Goal: Task Accomplishment & Management: Use online tool/utility

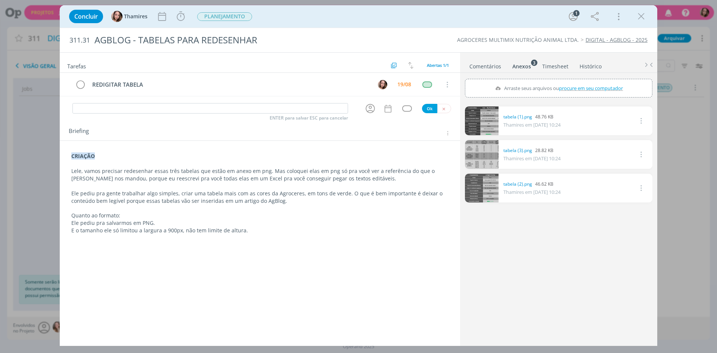
click at [589, 90] on span "procure em seu computador" at bounding box center [591, 88] width 64 height 7
click at [589, 81] on input "Arraste seus arquivos ou procure em seu computador" at bounding box center [558, 80] width 187 height 2
type input "C:\fakepath\tabelas_reescritas.xlsx"
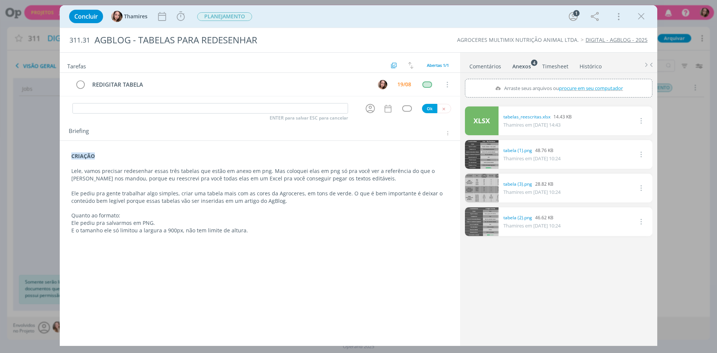
click at [639, 118] on icon "dialog" at bounding box center [641, 120] width 8 height 9
click at [615, 131] on link "Excluir" at bounding box center [619, 134] width 59 height 12
click at [638, 119] on button "Sim" at bounding box center [639, 121] width 15 height 8
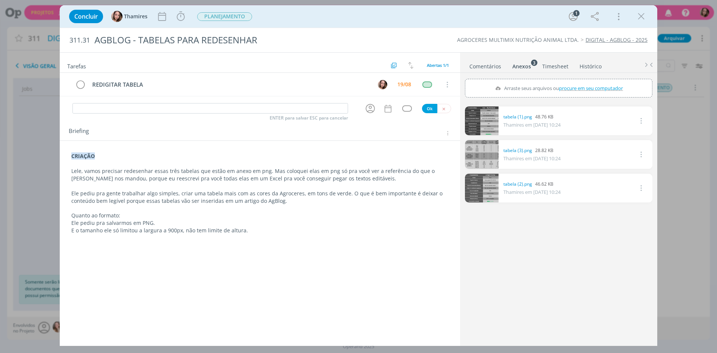
click at [580, 89] on span "procure em seu computador" at bounding box center [591, 88] width 64 height 7
click at [580, 81] on input "Arraste seus arquivos ou procure em seu computador" at bounding box center [558, 80] width 187 height 2
type input "C:\fakepath\tabelas_reescritas.xlsx"
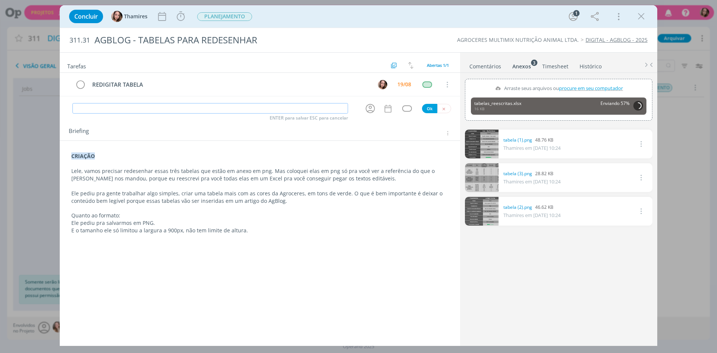
click at [87, 108] on input "dialog" at bounding box center [210, 108] width 276 height 10
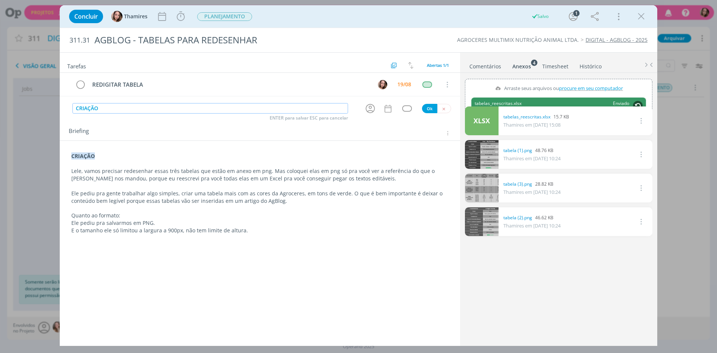
type input "CRIAÇÃO"
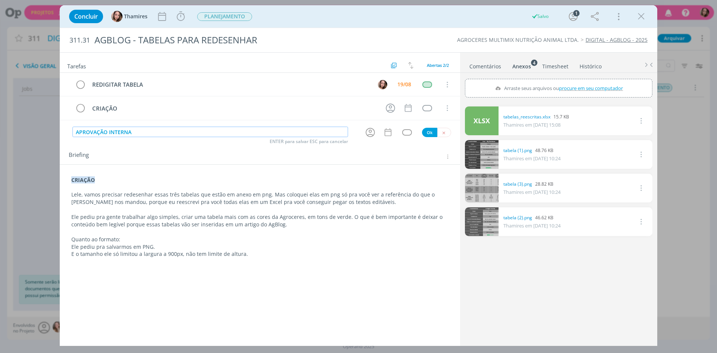
type input "APROVAÇÃO INTERNA"
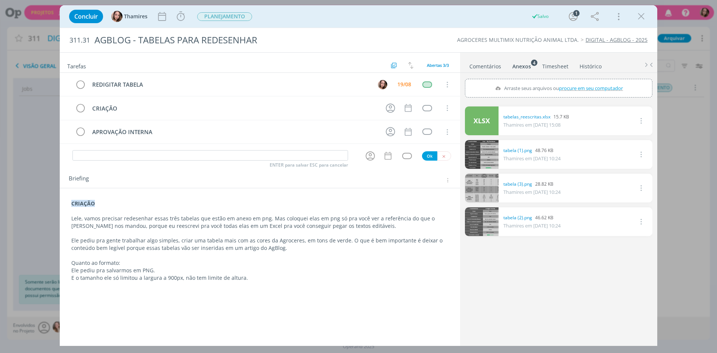
click at [292, 215] on p "Lele, vamos precisar redesenhar essas três tabelas que estão em anexo em png. M…" at bounding box center [259, 222] width 377 height 15
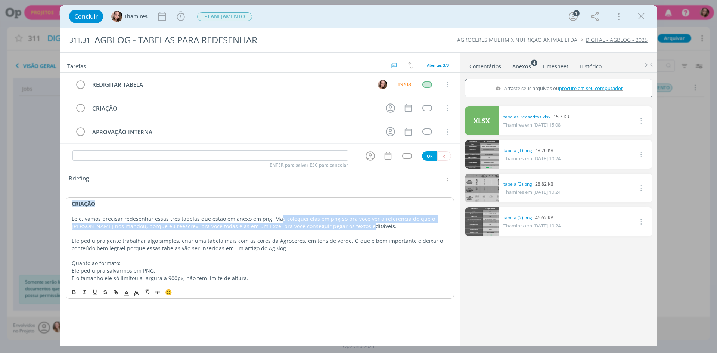
drag, startPoint x: 276, startPoint y: 221, endPoint x: 353, endPoint y: 227, distance: 76.4
click at [353, 227] on p "Lele, vamos precisar redesenhar essas três tabelas que estão em anexo em png. M…" at bounding box center [260, 222] width 376 height 15
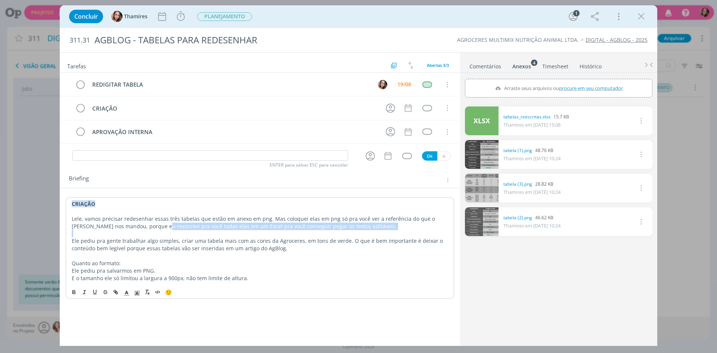
drag, startPoint x: 139, startPoint y: 226, endPoint x: 346, endPoint y: 232, distance: 207.0
click at [346, 232] on div "CRIAÇÃO Lele, vamos precisar redesenhar essas três tabelas que estão em anexo e…" at bounding box center [260, 240] width 388 height 87
click at [346, 232] on p "dialog" at bounding box center [260, 233] width 376 height 7
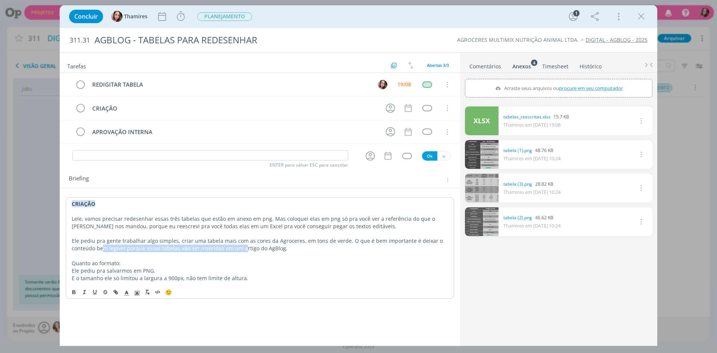
drag, startPoint x: 95, startPoint y: 245, endPoint x: 233, endPoint y: 248, distance: 138.2
click at [233, 248] on p "Ele pediu pra gente trabalhar algo simples, criar uma tabela mais com as cores …" at bounding box center [260, 244] width 376 height 15
click at [140, 248] on p "Ele pediu pra gente trabalhar algo simples, criar uma tabela mais com as cores …" at bounding box center [260, 244] width 376 height 15
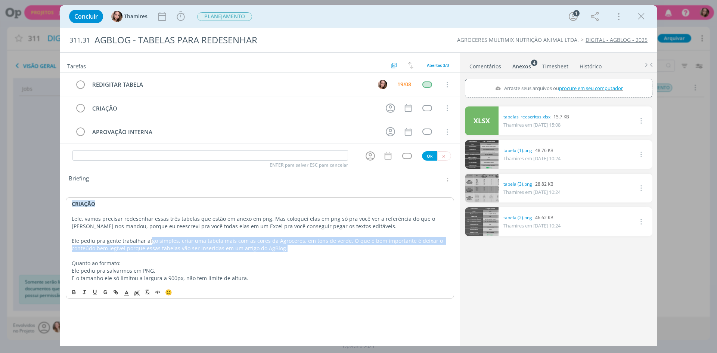
drag, startPoint x: 150, startPoint y: 241, endPoint x: 273, endPoint y: 247, distance: 123.8
click at [274, 247] on p "Ele pediu pra gente trabalhar algo simples, criar uma tabela mais com as cores …" at bounding box center [260, 244] width 376 height 15
click at [221, 244] on p "Ele pediu pra gente trabalhar algo simples, criar uma tabela mais com as cores …" at bounding box center [260, 244] width 376 height 15
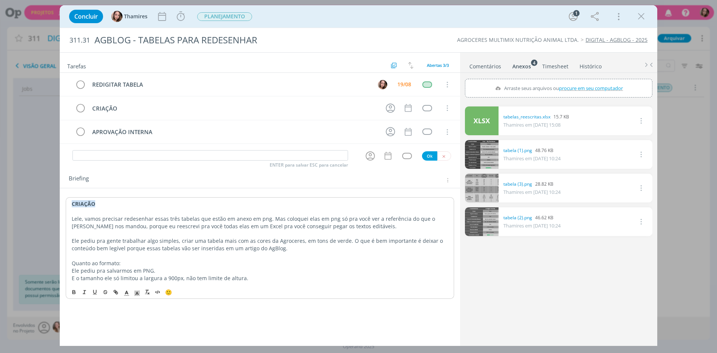
click at [223, 241] on p "Ele pediu pra gente trabalhar algo simples, criar uma tabela mais com as cores …" at bounding box center [260, 244] width 376 height 15
click at [356, 244] on p "Ele pediu pra gente trabalhar algo simples, criar uma tabela com as cores da Ag…" at bounding box center [260, 244] width 376 height 15
click at [102, 251] on p "Ele pediu pra gente trabalhar algo simples, criar uma tabela com as cores da Ag…" at bounding box center [260, 244] width 376 height 15
click at [301, 255] on p "dialog" at bounding box center [260, 255] width 376 height 7
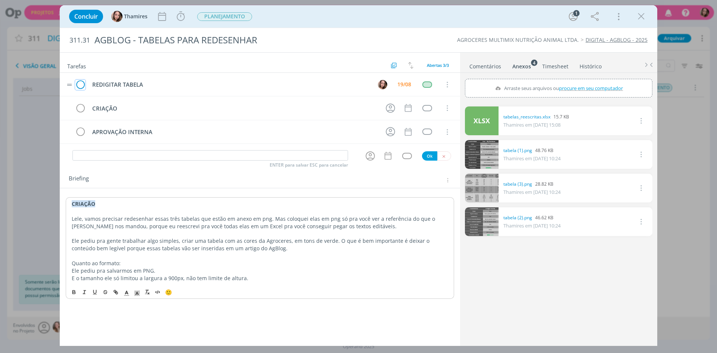
click at [78, 85] on icon "dialog" at bounding box center [80, 84] width 10 height 11
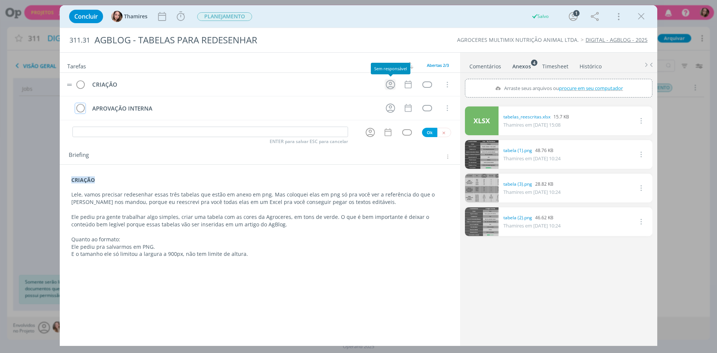
click at [393, 84] on icon "dialog" at bounding box center [391, 85] width 12 height 12
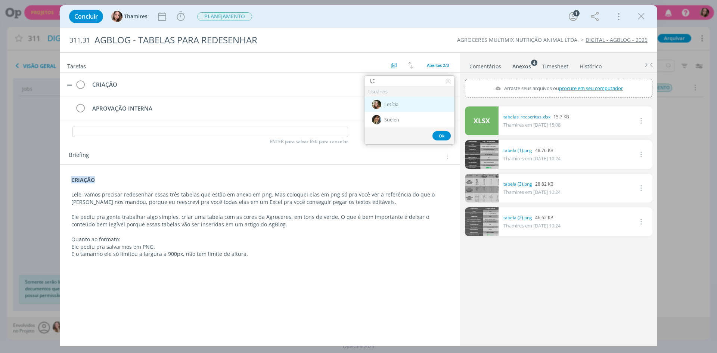
type input "LE"
click at [394, 104] on span "Letícia" at bounding box center [391, 105] width 14 height 6
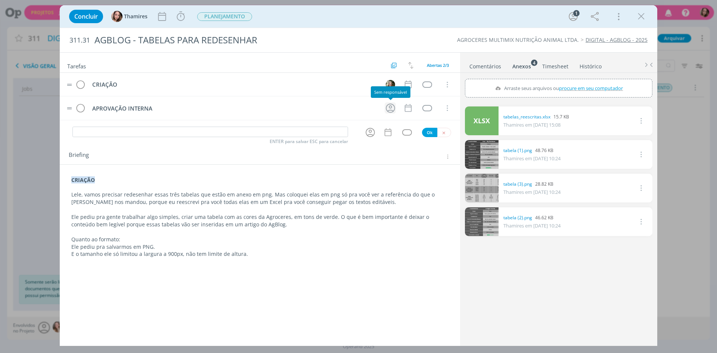
click at [391, 110] on icon "dialog" at bounding box center [390, 107] width 9 height 9
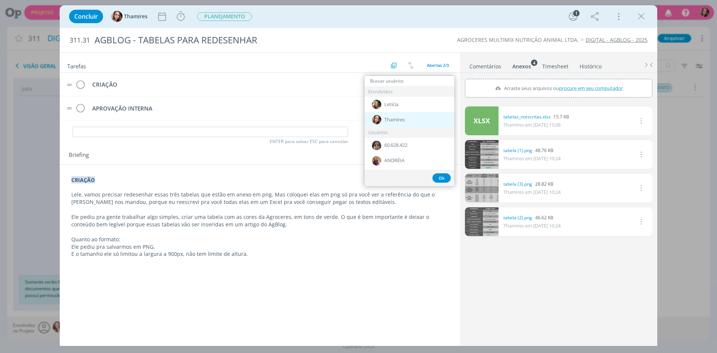
click at [389, 117] on span "Thamires" at bounding box center [394, 120] width 21 height 6
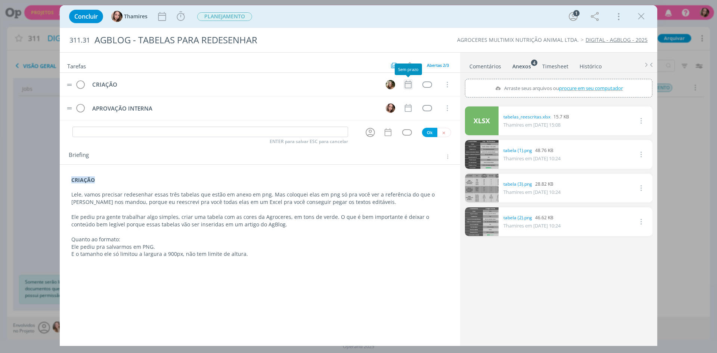
click at [413, 82] on icon "dialog" at bounding box center [408, 85] width 10 height 10
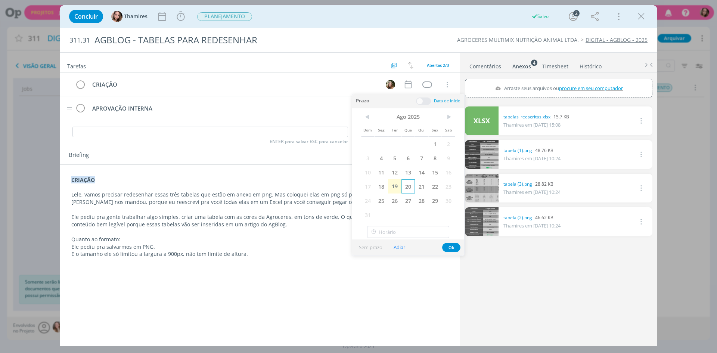
click at [403, 187] on span "20" at bounding box center [407, 186] width 13 height 14
click at [451, 247] on button "Ok" at bounding box center [451, 247] width 18 height 9
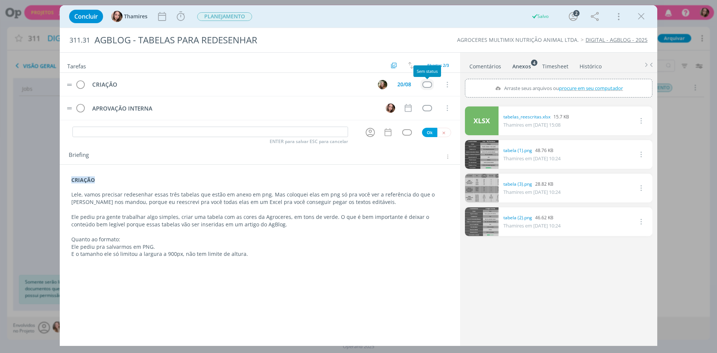
click at [428, 84] on div "dialog" at bounding box center [426, 84] width 9 height 6
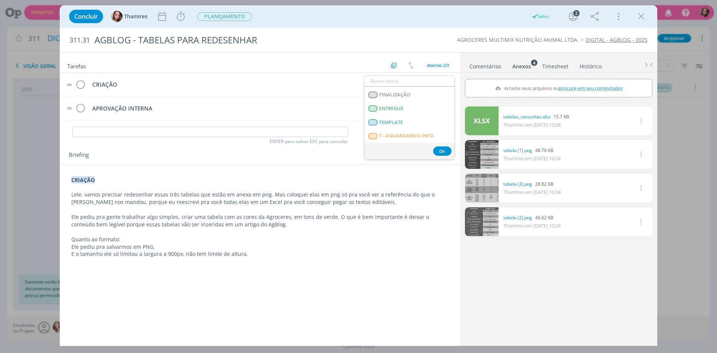
scroll to position [187, 0]
click at [426, 113] on LIBERADO "T - LIBERADO" at bounding box center [410, 112] width 90 height 14
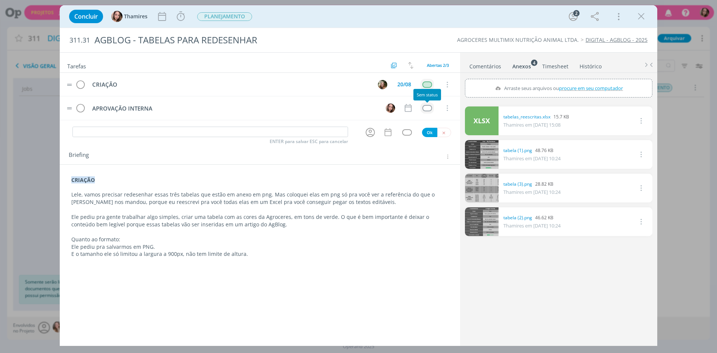
click at [427, 107] on div "dialog" at bounding box center [426, 108] width 9 height 6
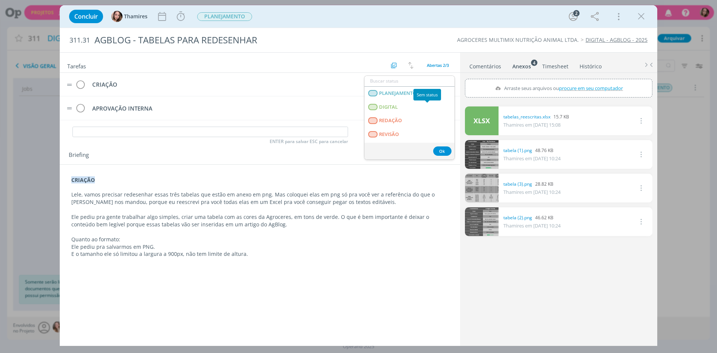
scroll to position [190, 0]
click at [421, 92] on span "T - AGUARDANDO INFO." at bounding box center [407, 95] width 56 height 6
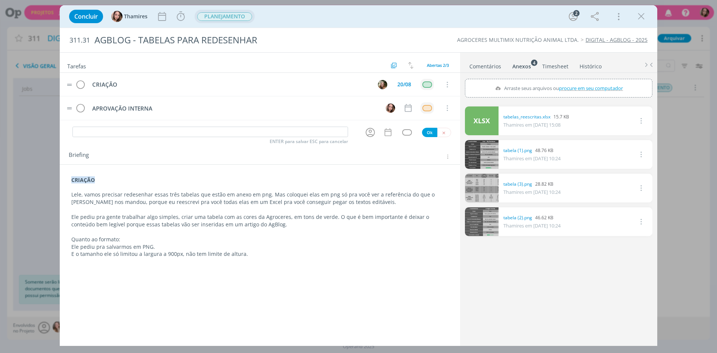
click at [213, 18] on span "PLANEJAMENTO" at bounding box center [224, 16] width 55 height 9
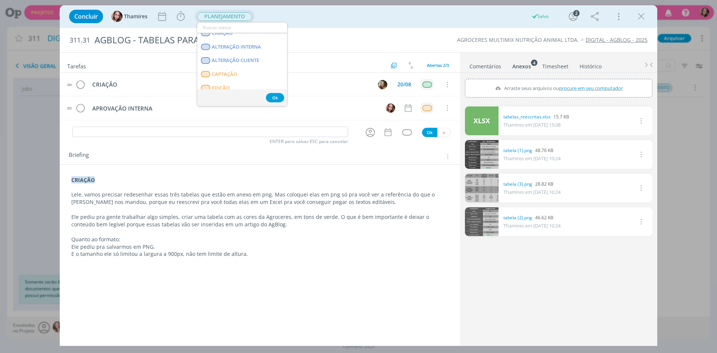
scroll to position [37, 0]
click at [222, 42] on span "CRIAÇÃO" at bounding box center [222, 44] width 21 height 6
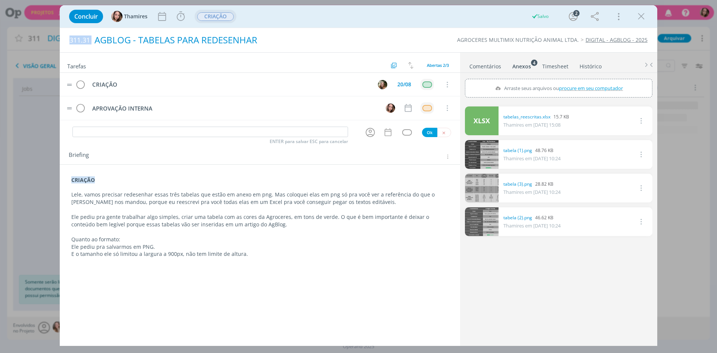
drag, startPoint x: 69, startPoint y: 40, endPoint x: 291, endPoint y: 41, distance: 222.2
click at [291, 41] on div "311.31 AGBLOG - TABELAS PARA REDESENHAR" at bounding box center [237, 40] width 342 height 24
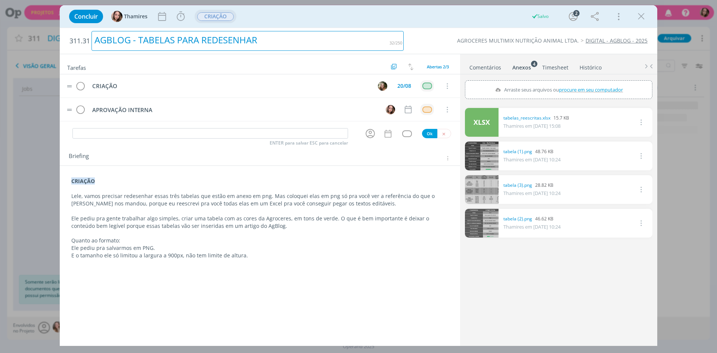
click at [291, 41] on div "AGBLOG - TABELAS PARA REDESENHAR" at bounding box center [248, 41] width 312 height 20
copy div "AGBLOG - TABELAS PARA REDESENHAR"
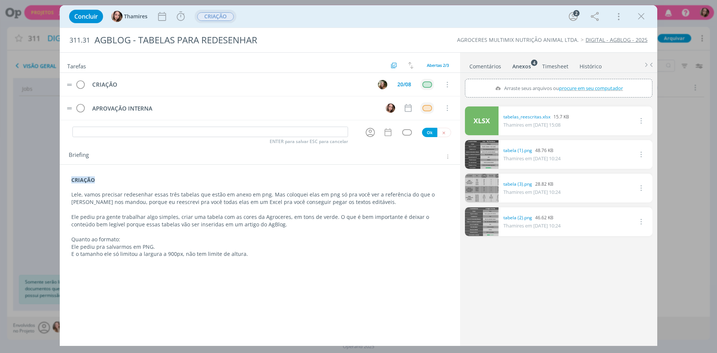
click at [279, 59] on div "Tarefas Usar Job de template Criar template a partir deste job Visualizar Templ…" at bounding box center [260, 63] width 400 height 20
